Goal: Transaction & Acquisition: Purchase product/service

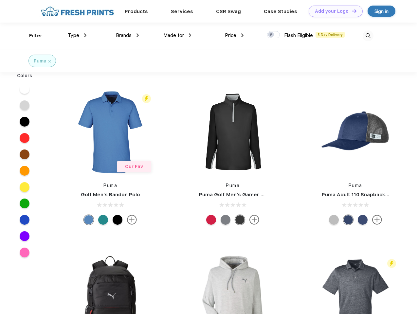
click at [333, 11] on link "Add your Logo Design Tool" at bounding box center [335, 11] width 54 height 11
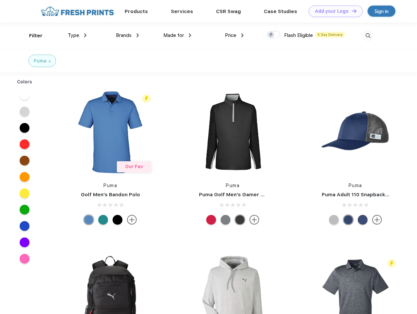
click at [0, 0] on div "Design Tool" at bounding box center [0, 0] width 0 height 0
click at [351, 11] on link "Add your Logo Design Tool" at bounding box center [335, 11] width 54 height 11
click at [31, 36] on div "Filter" at bounding box center [35, 36] width 13 height 8
click at [77, 35] on span "Type" at bounding box center [73, 35] width 11 height 6
click at [127, 35] on span "Brands" at bounding box center [124, 35] width 16 height 6
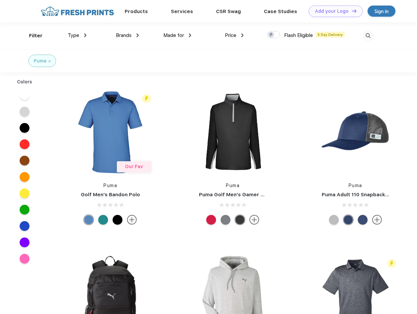
click at [177, 35] on span "Made for" at bounding box center [173, 35] width 21 height 6
click at [234, 35] on span "Price" at bounding box center [230, 35] width 11 height 6
click at [273, 35] on div at bounding box center [273, 34] width 13 height 7
click at [271, 35] on input "checkbox" at bounding box center [269, 33] width 4 height 4
click at [368, 36] on img at bounding box center [367, 35] width 11 height 11
